Goal: Information Seeking & Learning: Learn about a topic

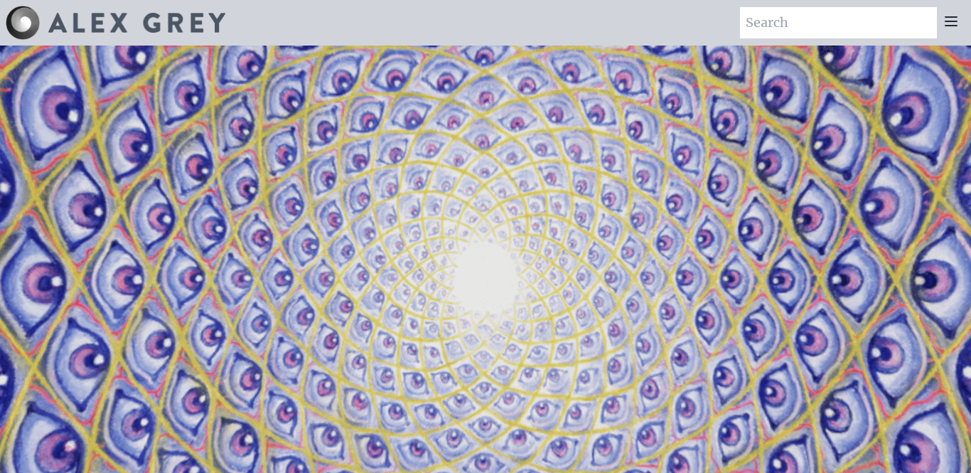
click at [944, 30] on div at bounding box center [951, 22] width 28 height 31
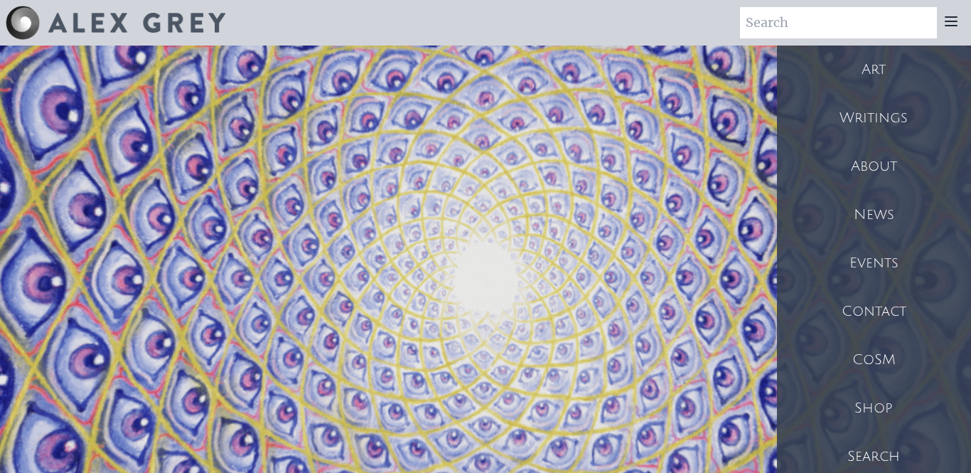
click at [864, 74] on div "Art" at bounding box center [874, 70] width 194 height 48
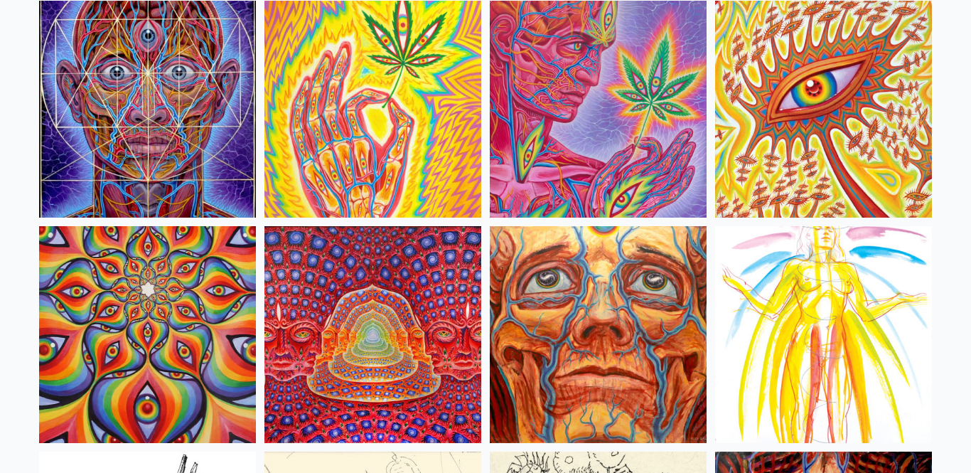
scroll to position [6235, 0]
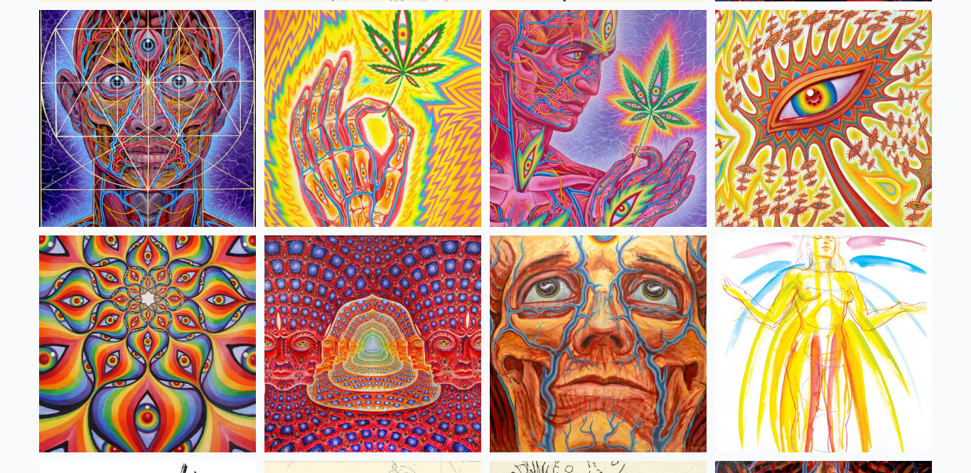
click at [393, 289] on img at bounding box center [373, 343] width 217 height 217
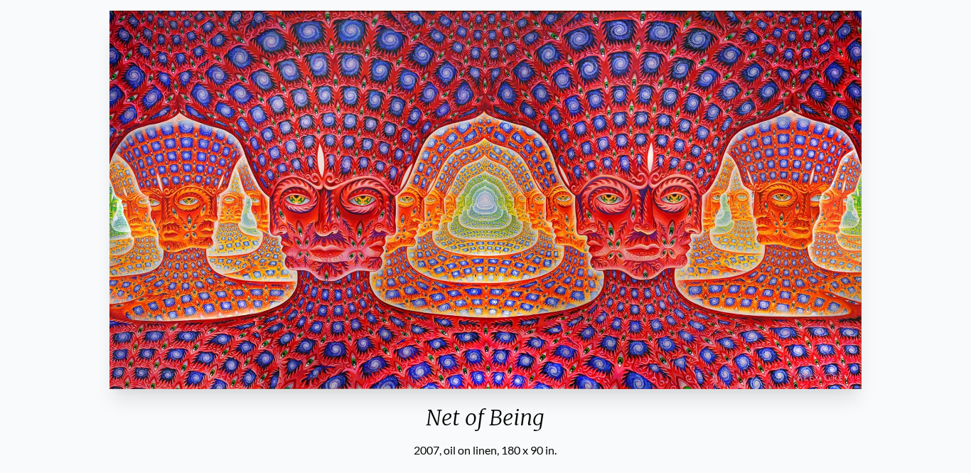
scroll to position [119, 0]
